Goal: Transaction & Acquisition: Purchase product/service

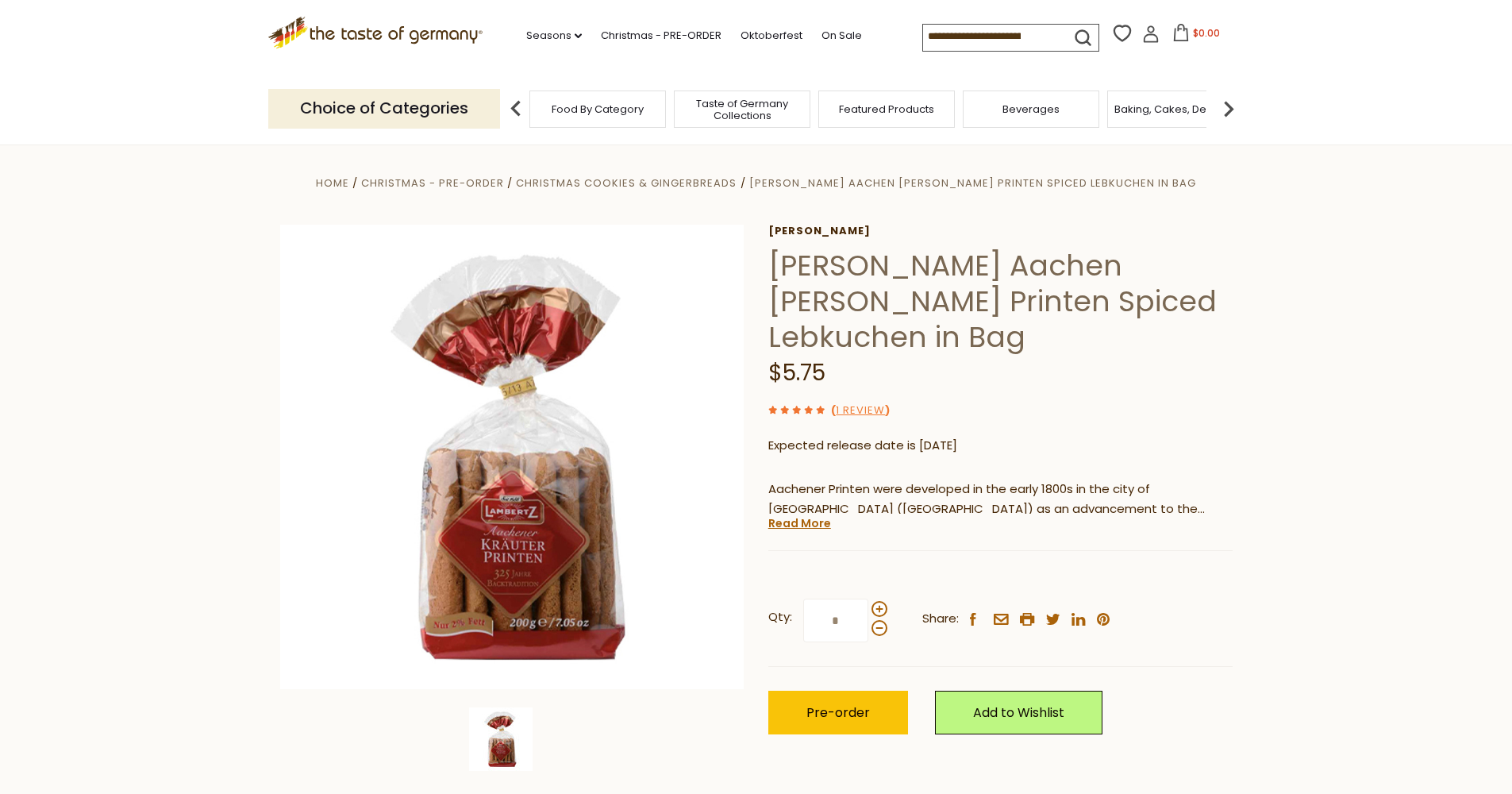
click at [428, 23] on icon ".st0{fill:#EDD300;} .st1{fill:#D33E21;}" at bounding box center [375, 32] width 215 height 32
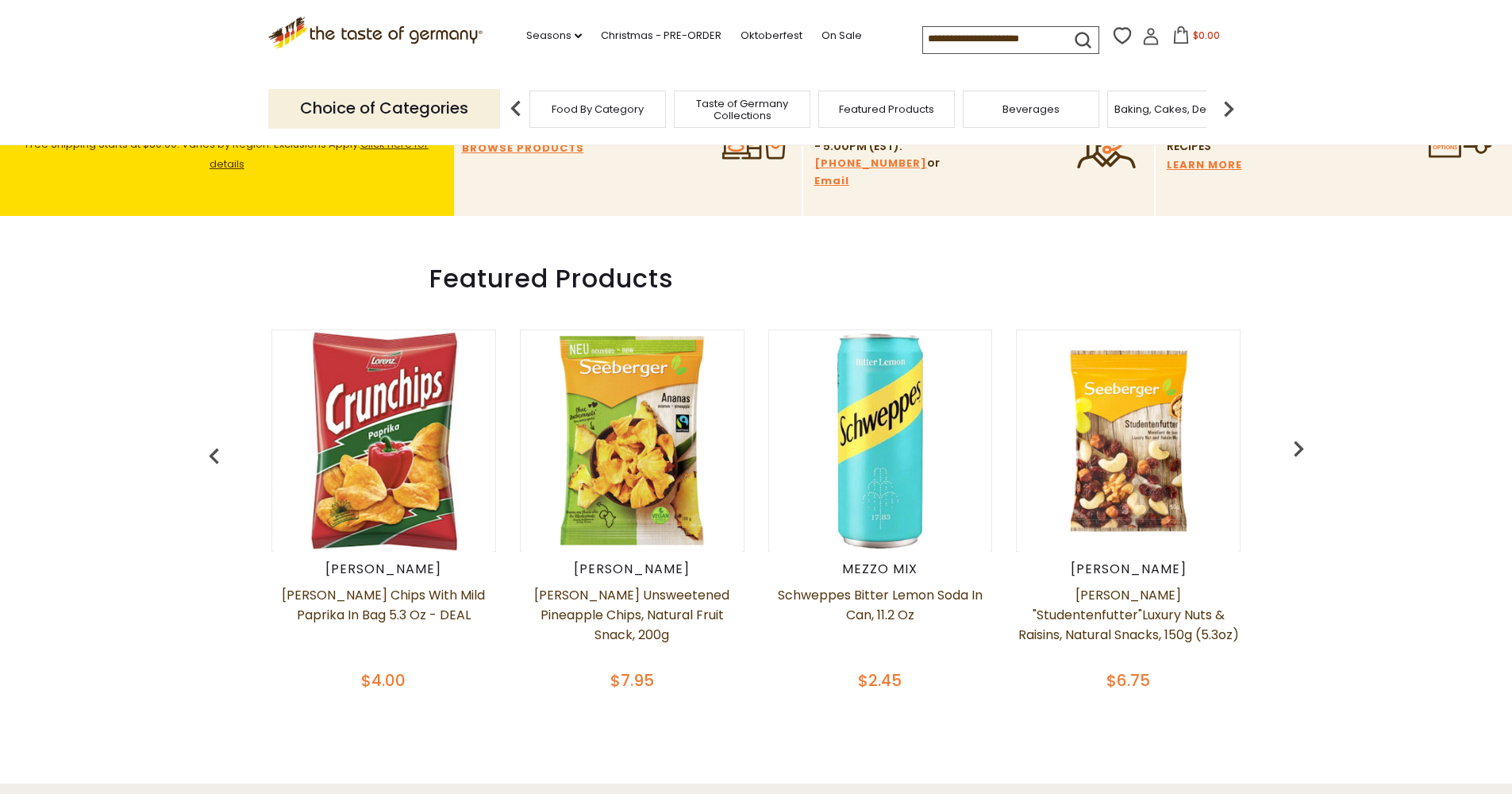
scroll to position [669, 0]
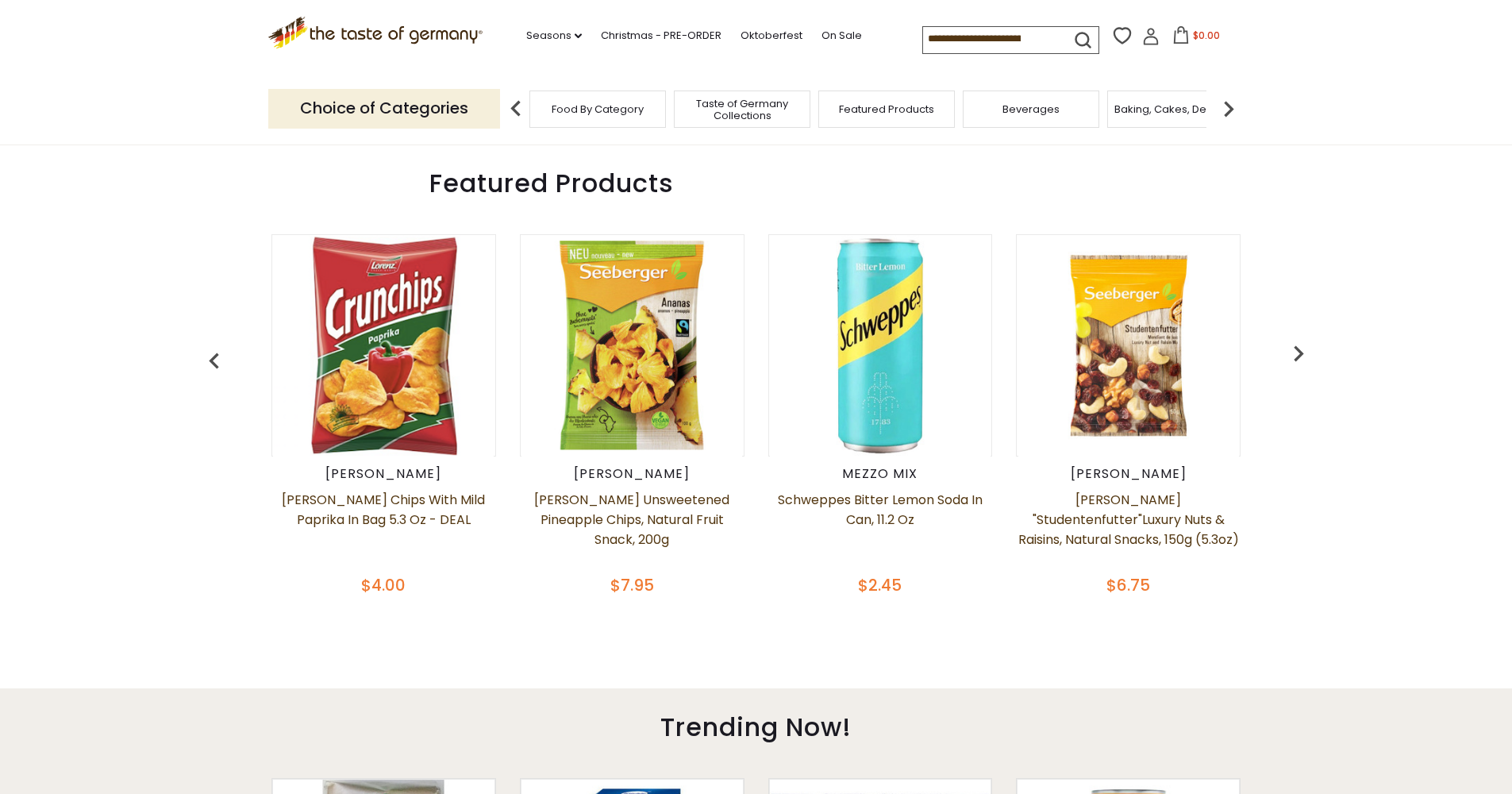
click at [1305, 352] on img "button" at bounding box center [1298, 353] width 32 height 32
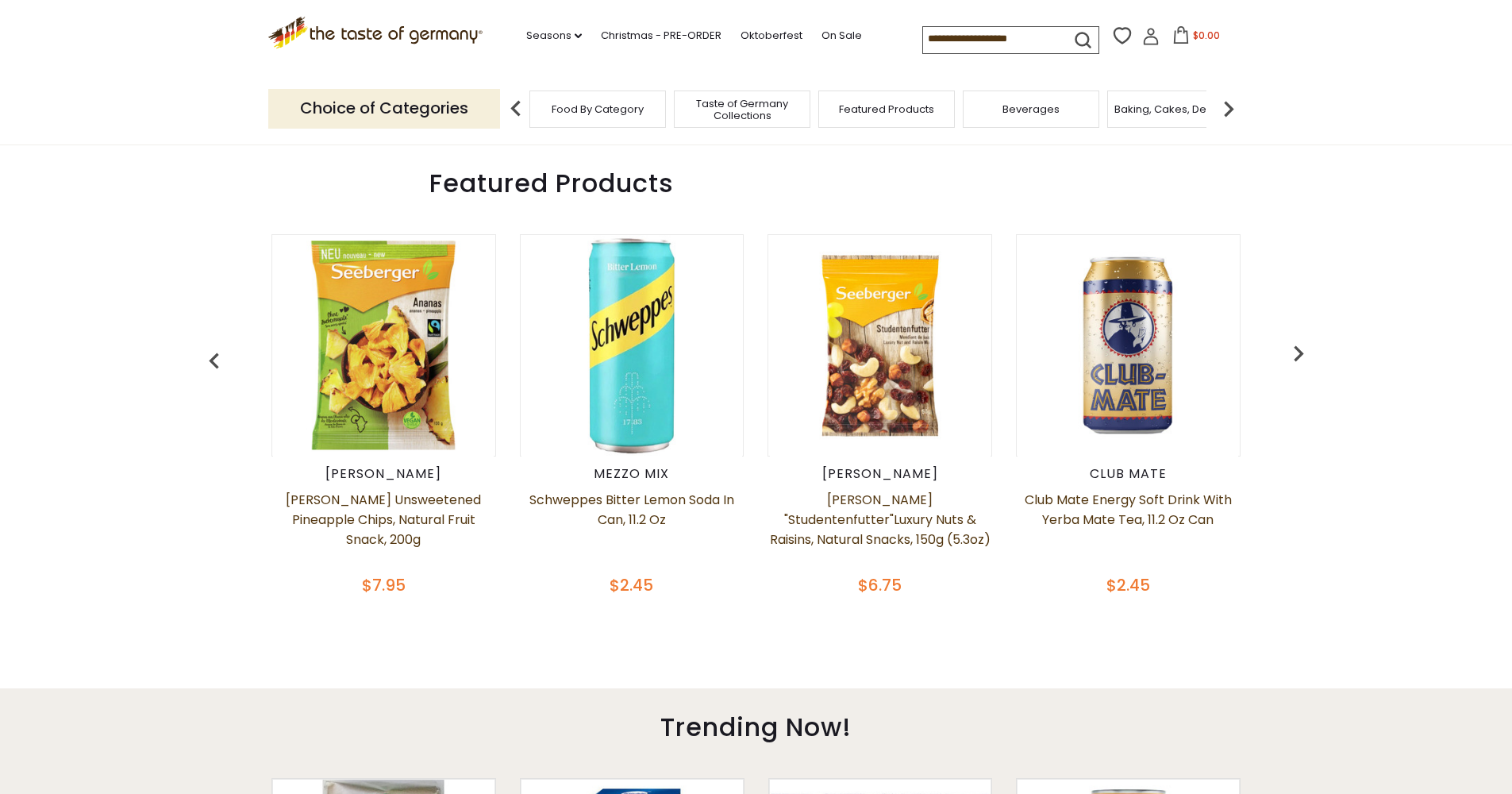
click at [1305, 352] on img "button" at bounding box center [1298, 353] width 32 height 32
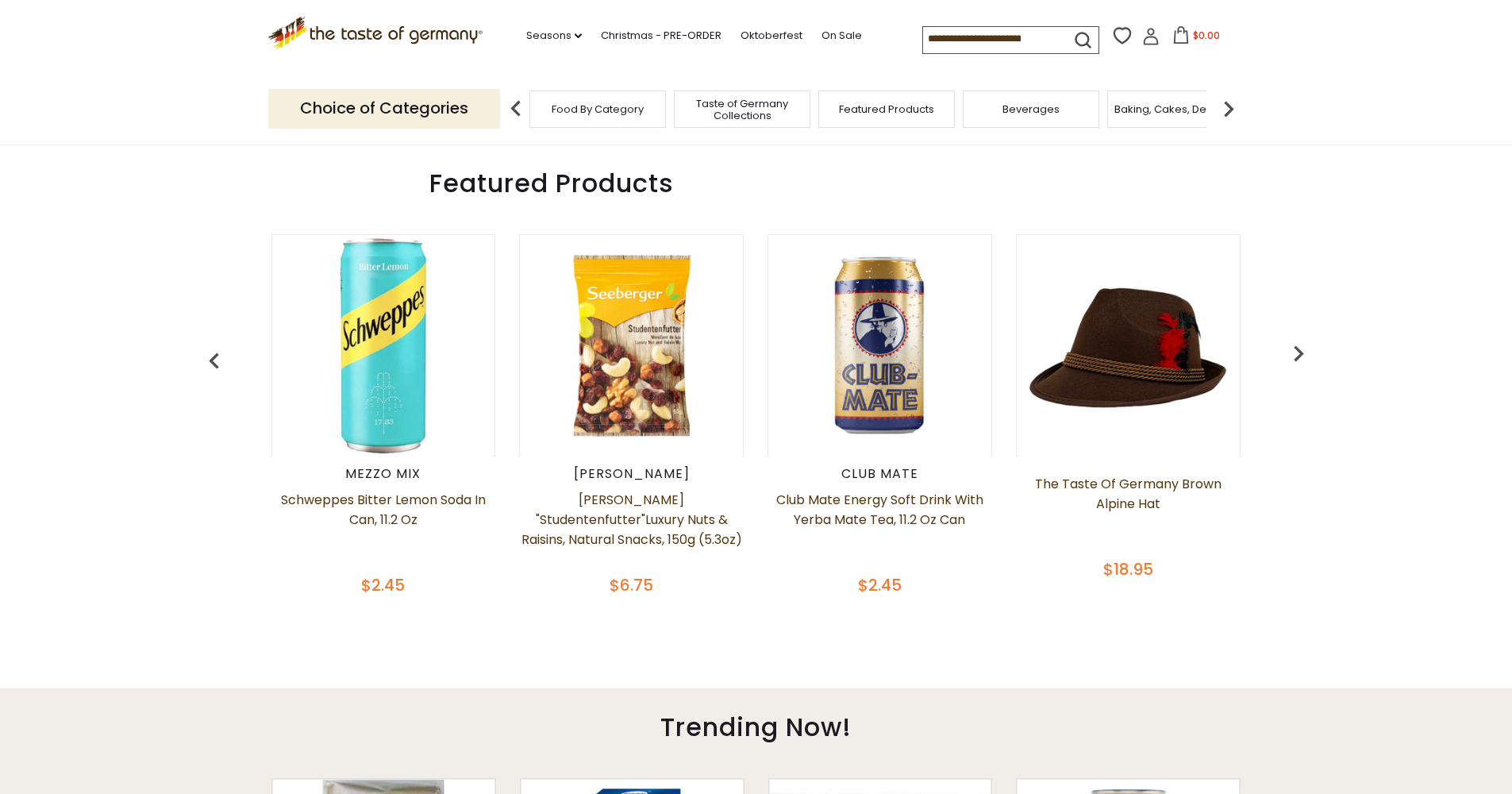
click at [1305, 352] on img "button" at bounding box center [1298, 353] width 32 height 32
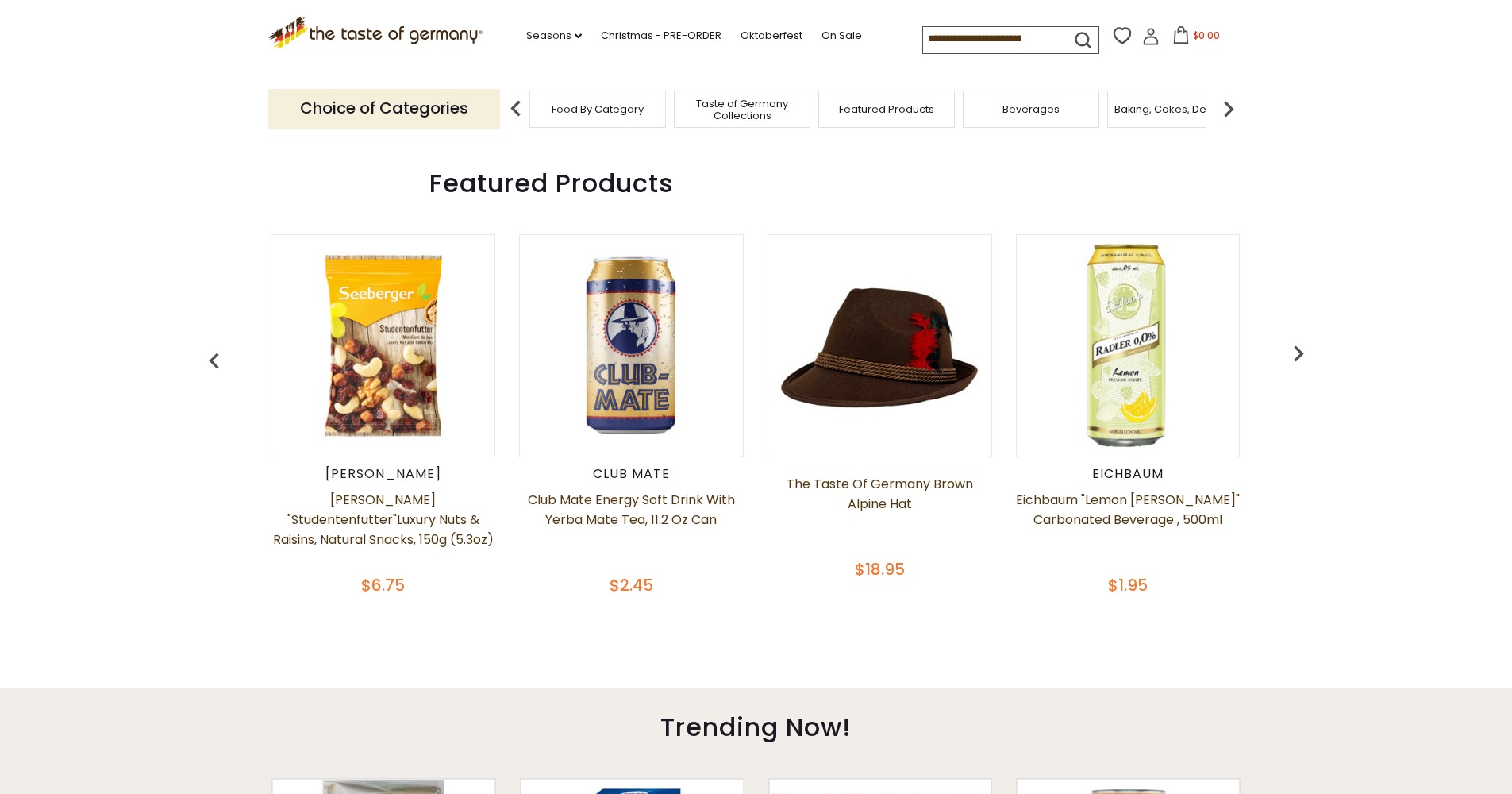
click at [1304, 353] on img "button" at bounding box center [1298, 353] width 32 height 32
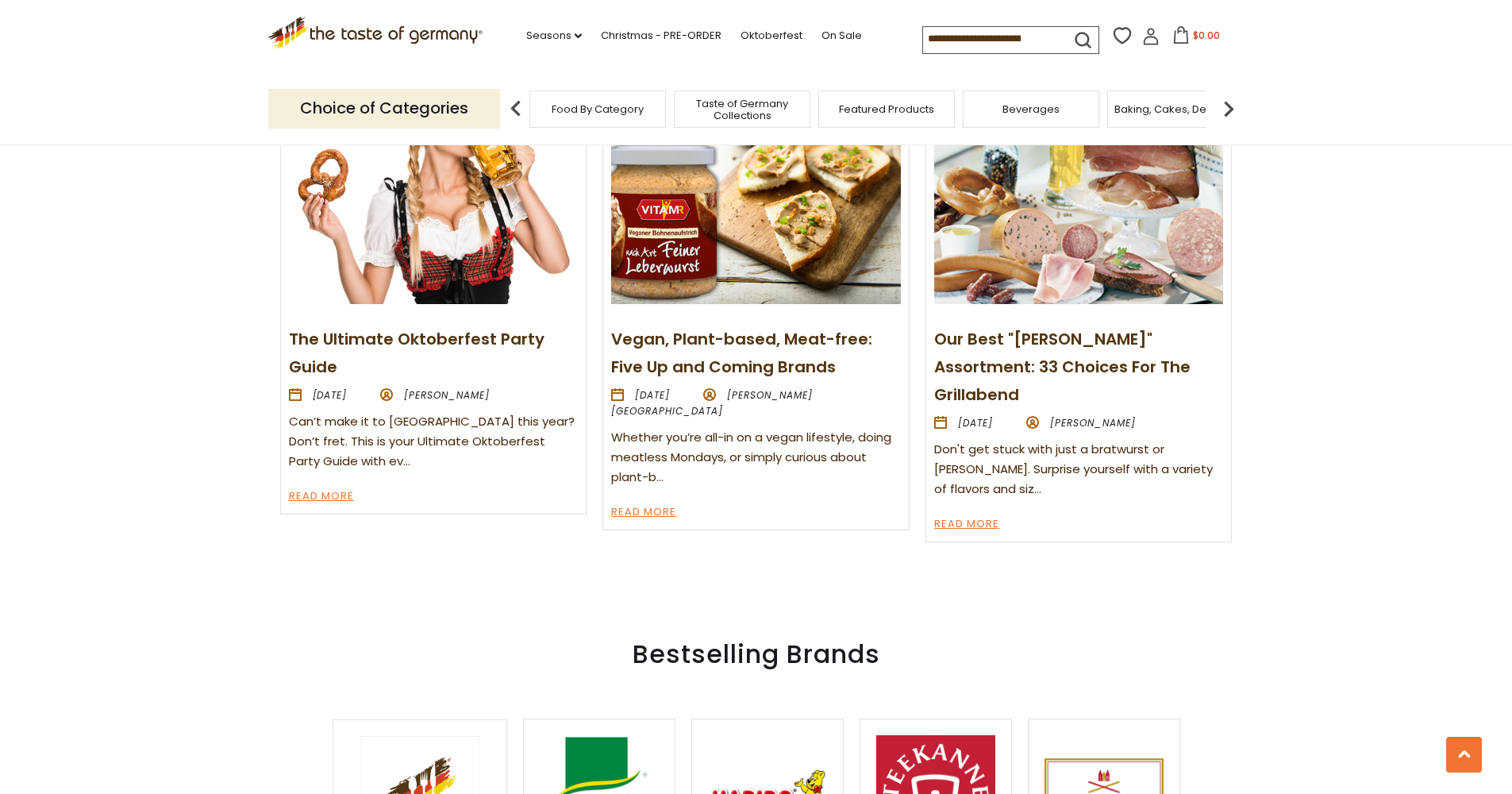
scroll to position [2105, 0]
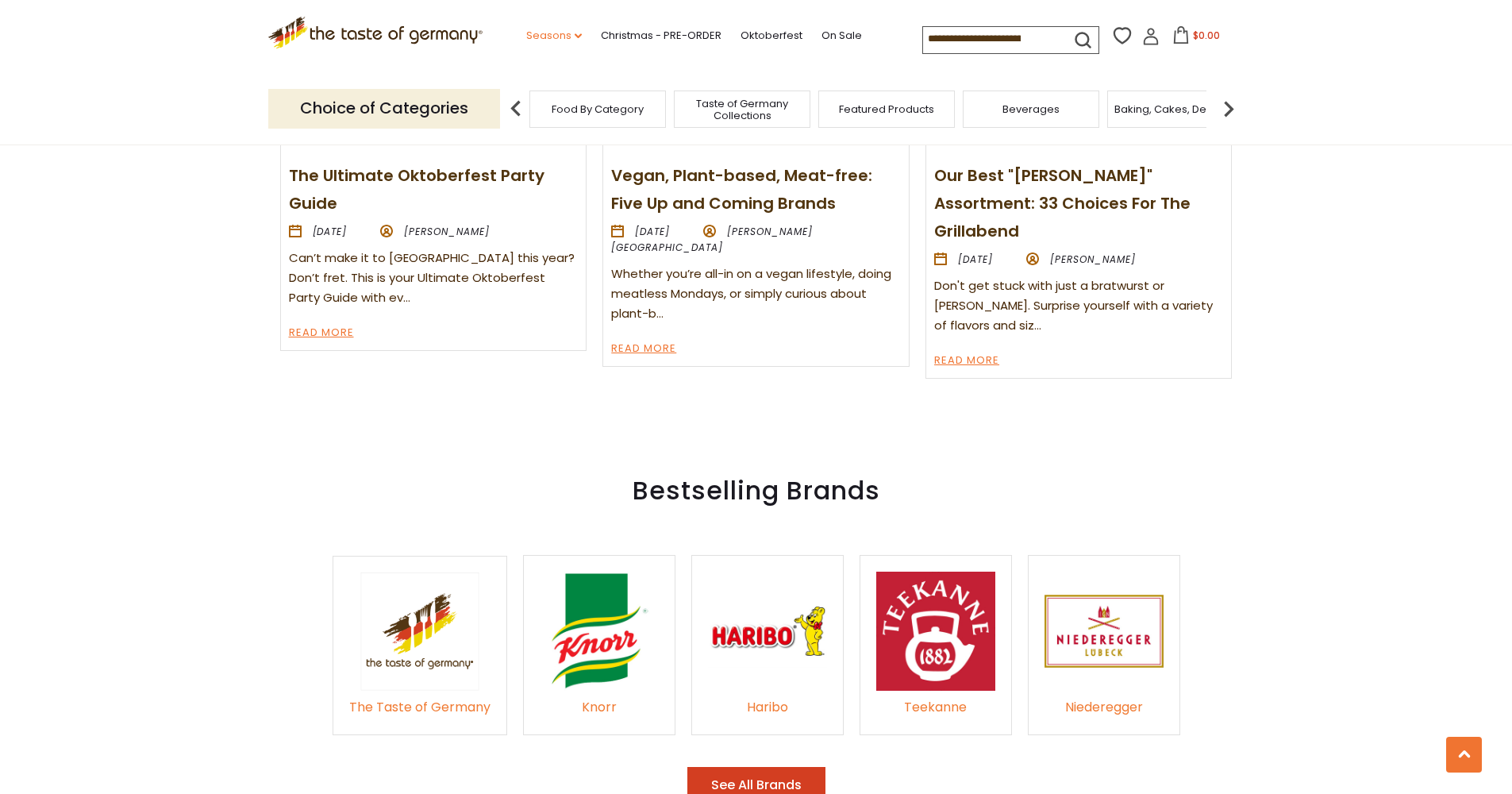
click at [527, 30] on link "Seasons dropdown_arrow" at bounding box center [554, 35] width 56 height 17
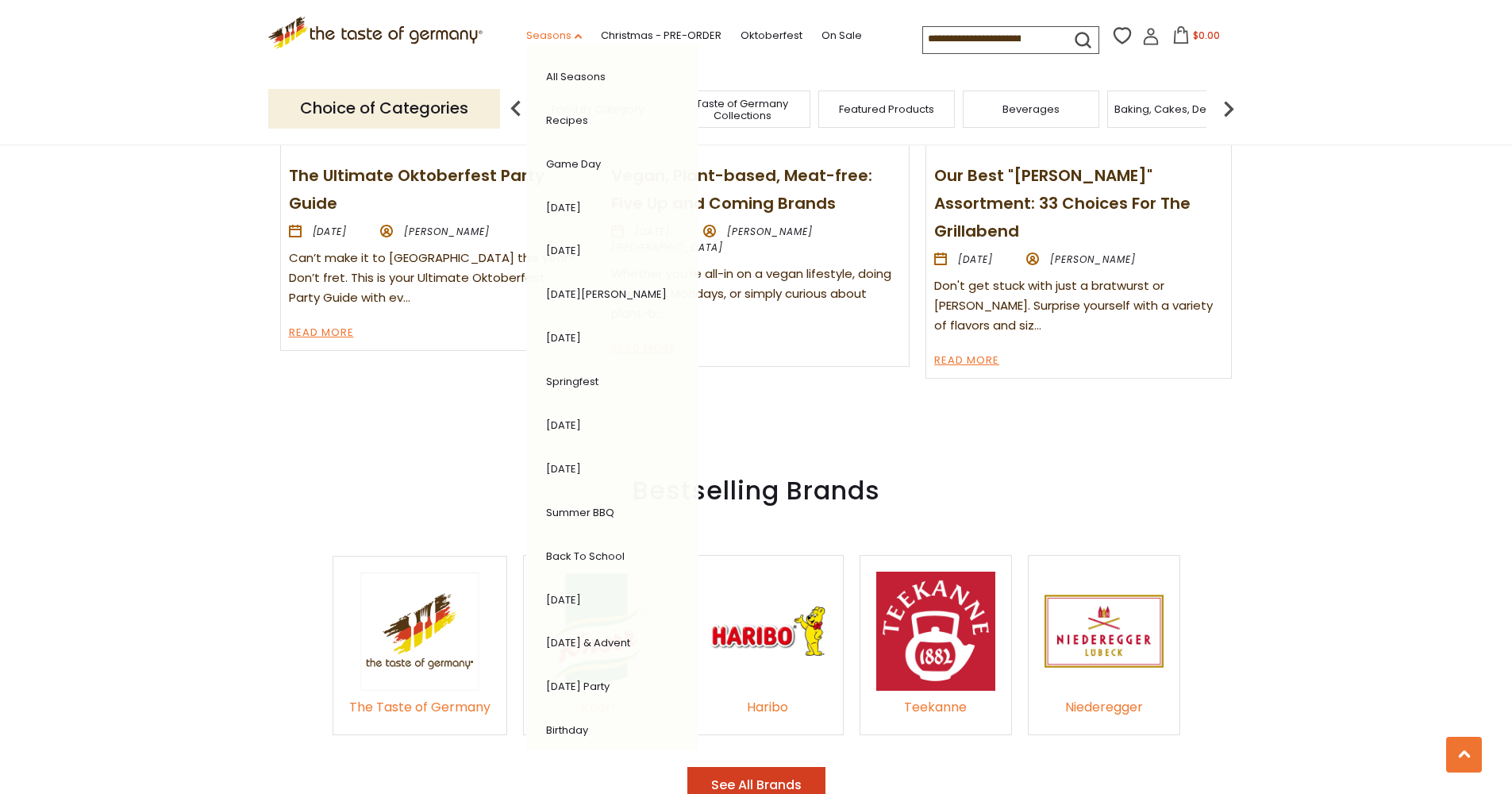
click at [527, 30] on link "Seasons dropdown_arrow" at bounding box center [554, 35] width 56 height 17
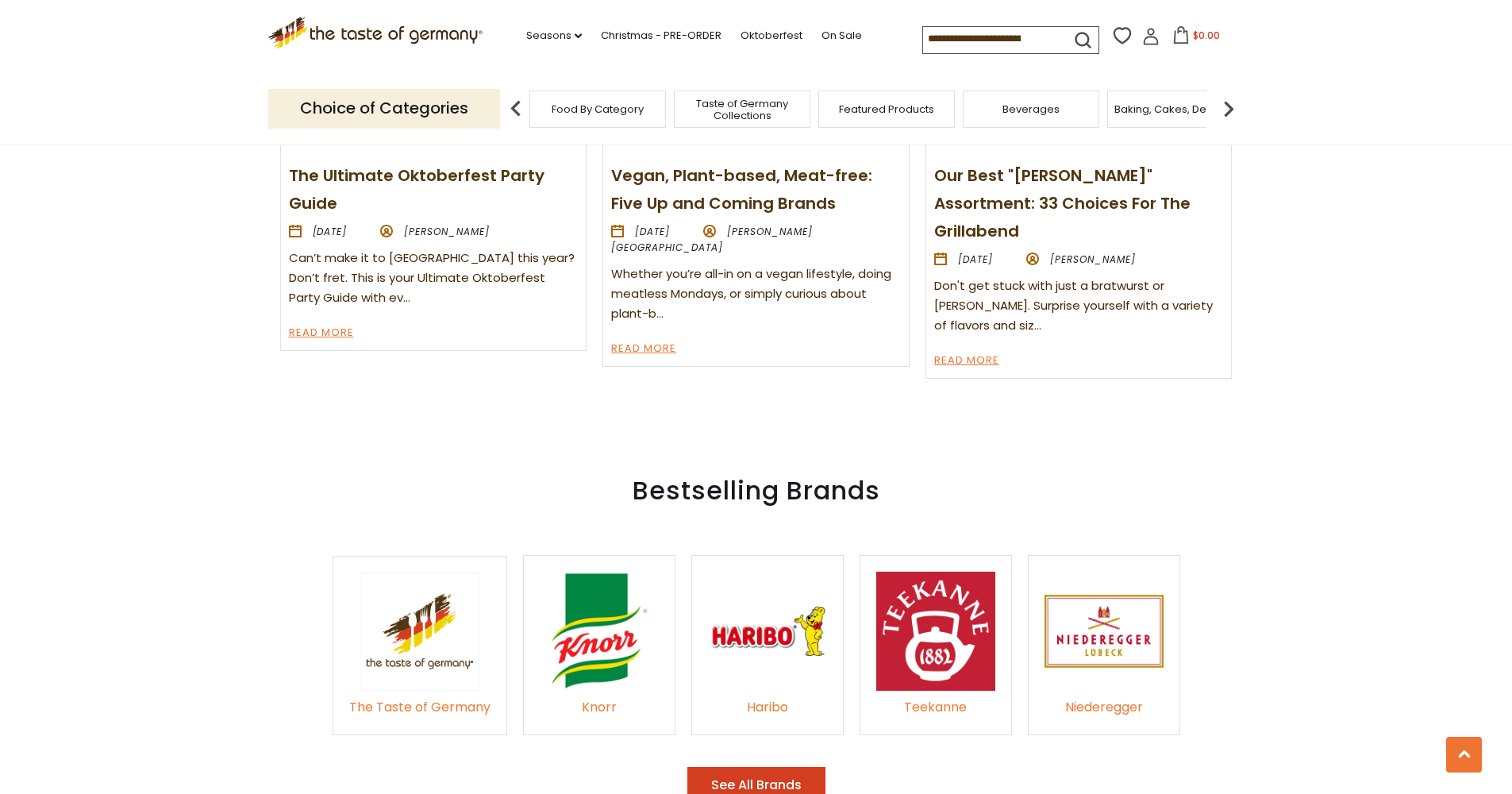
click at [923, 40] on input at bounding box center [990, 38] width 134 height 22
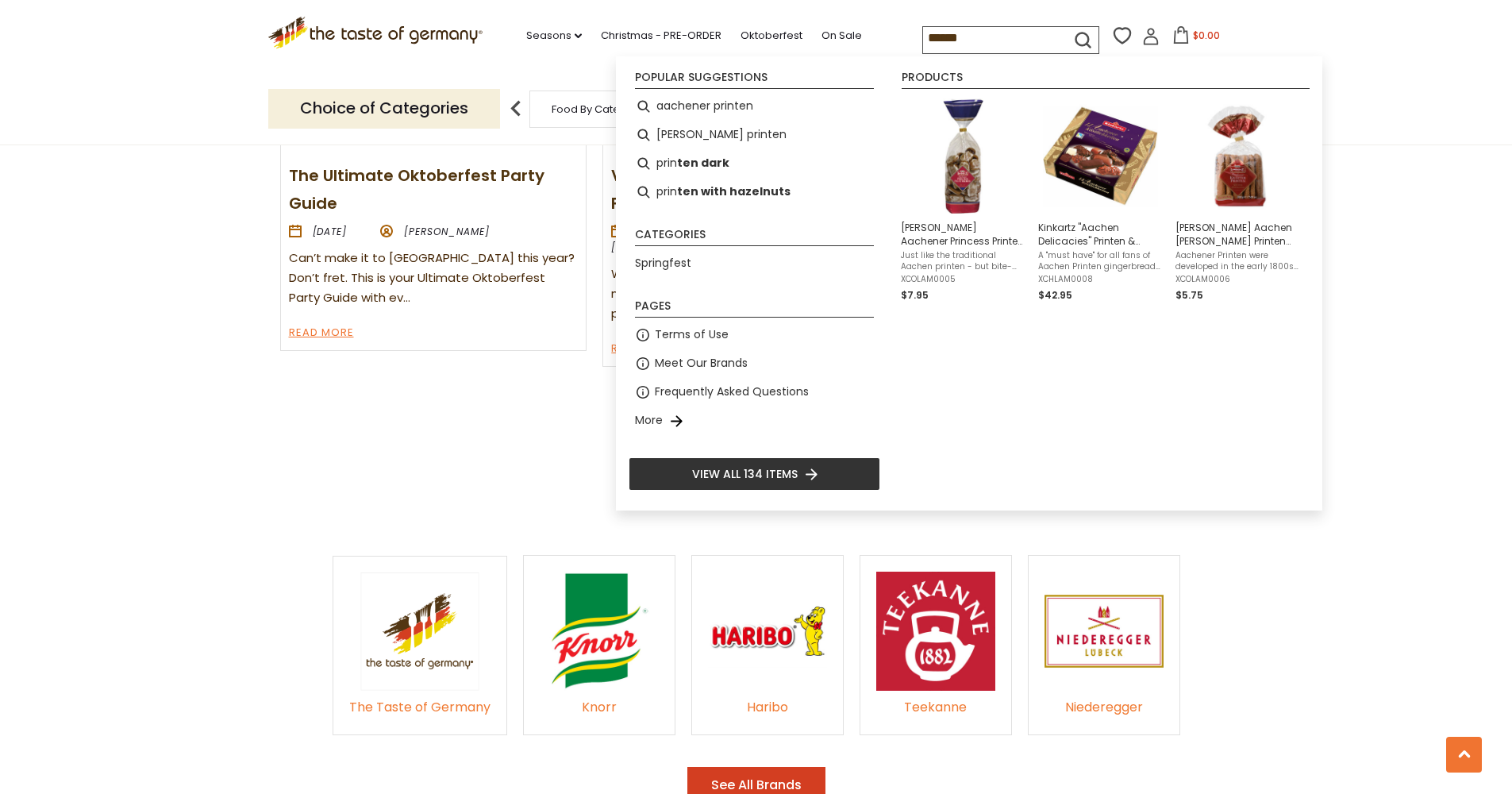
type input "*******"
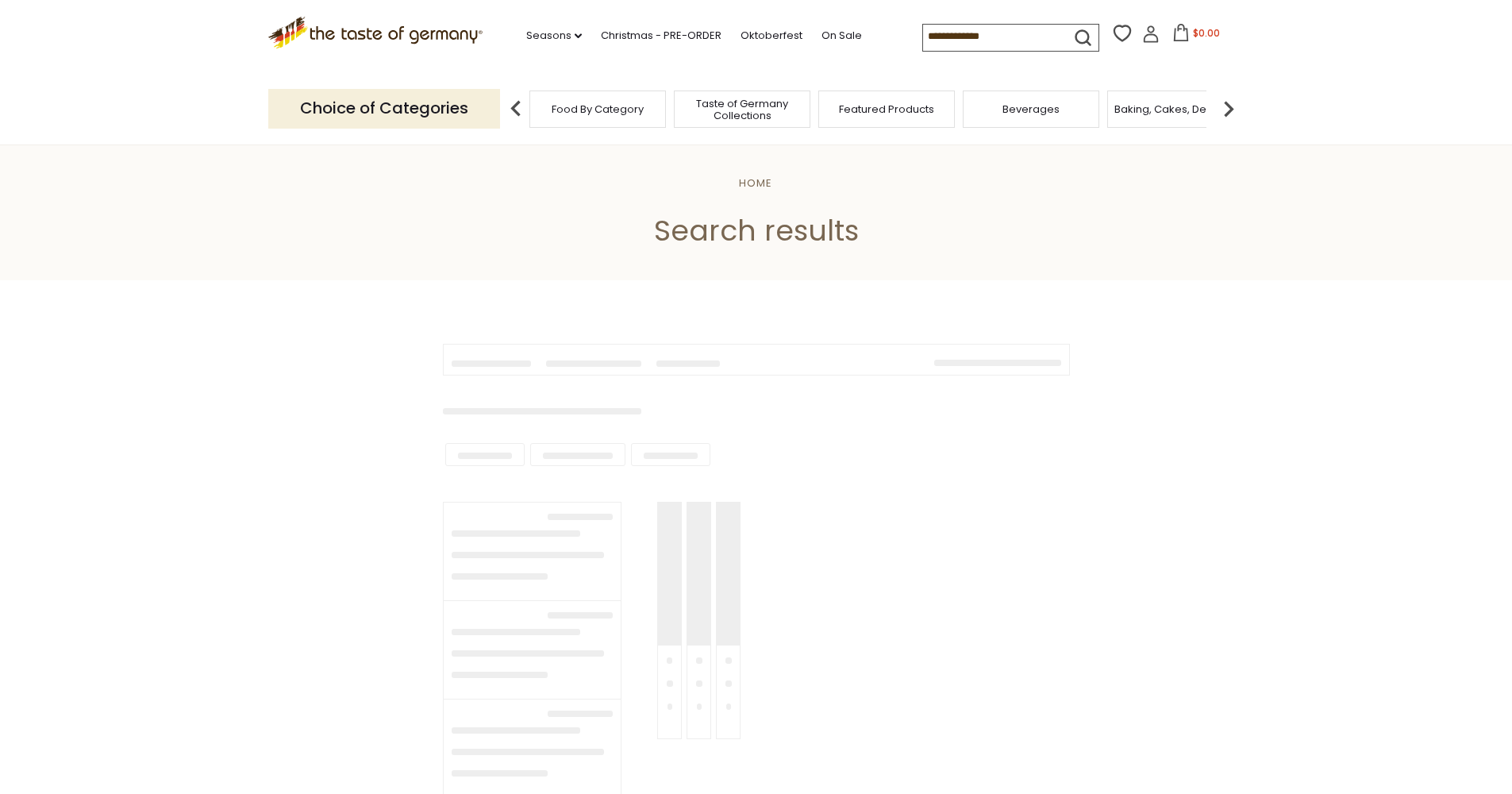
type input "*******"
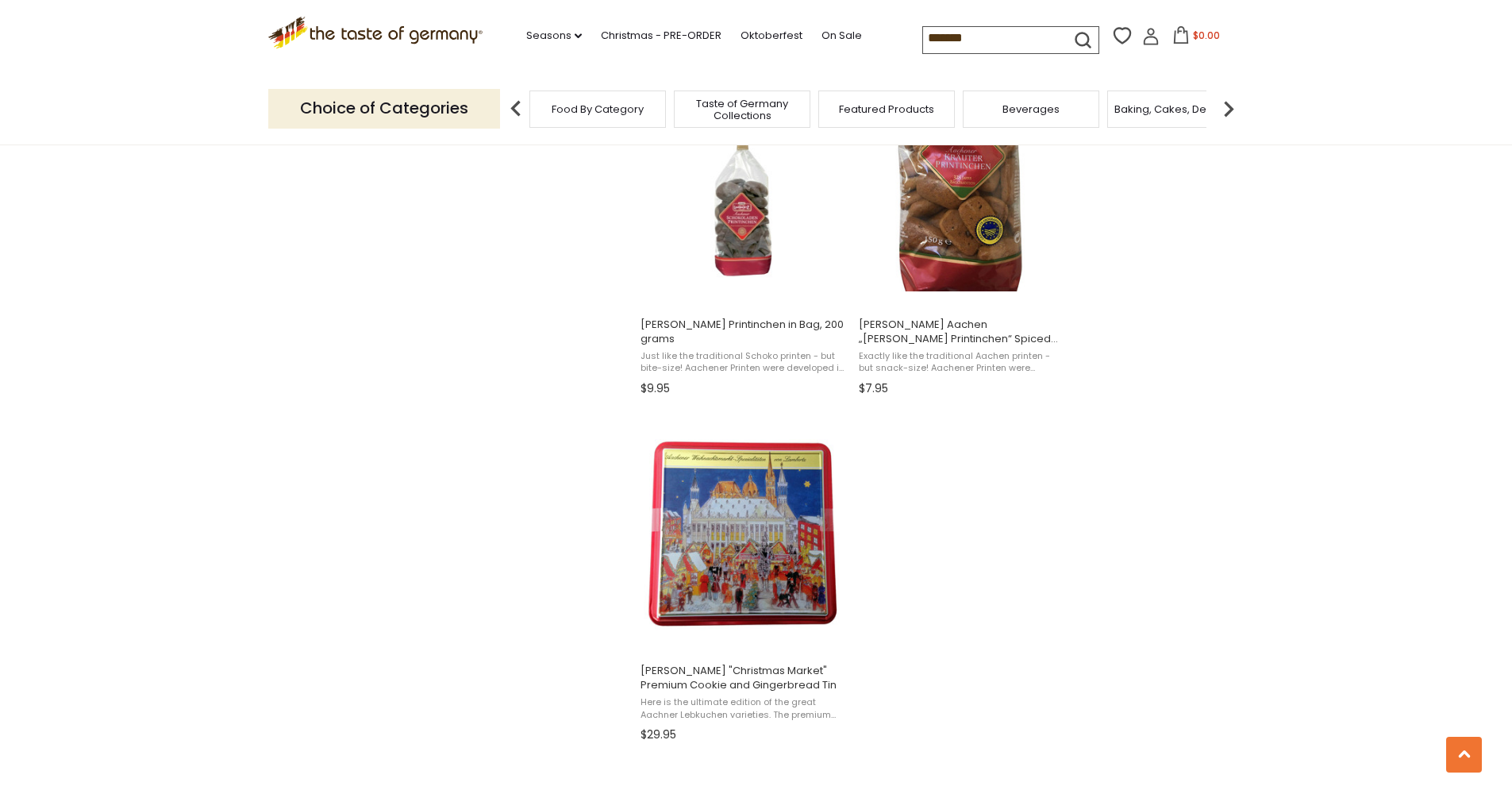
scroll to position [1446, 0]
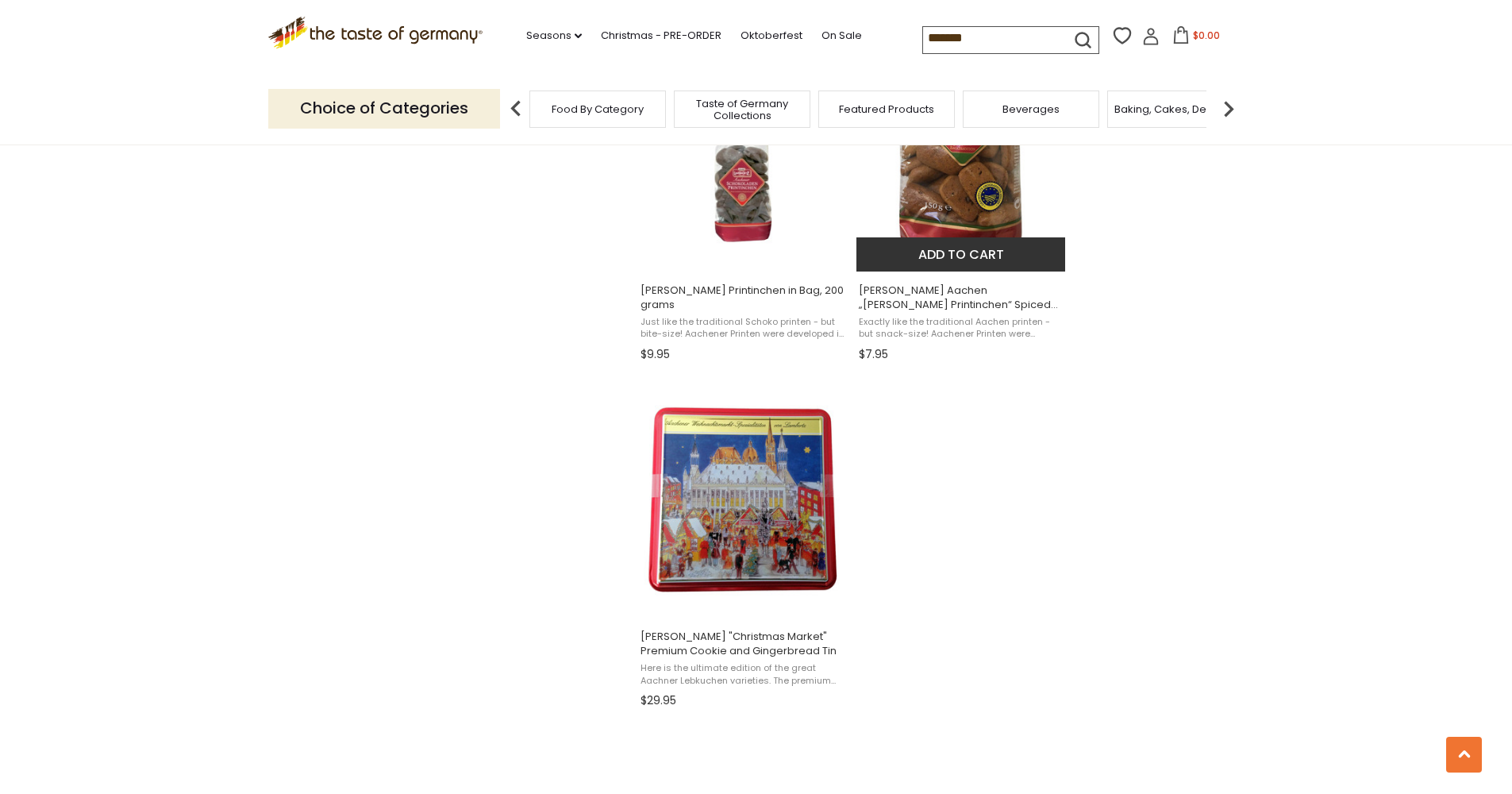
click at [1004, 173] on img "Lambertz Aachen „Kraeuter Printinchen“ Spiced Mini Lebkuchen in Bag" at bounding box center [961, 151] width 210 height 210
